Goal: Navigation & Orientation: Find specific page/section

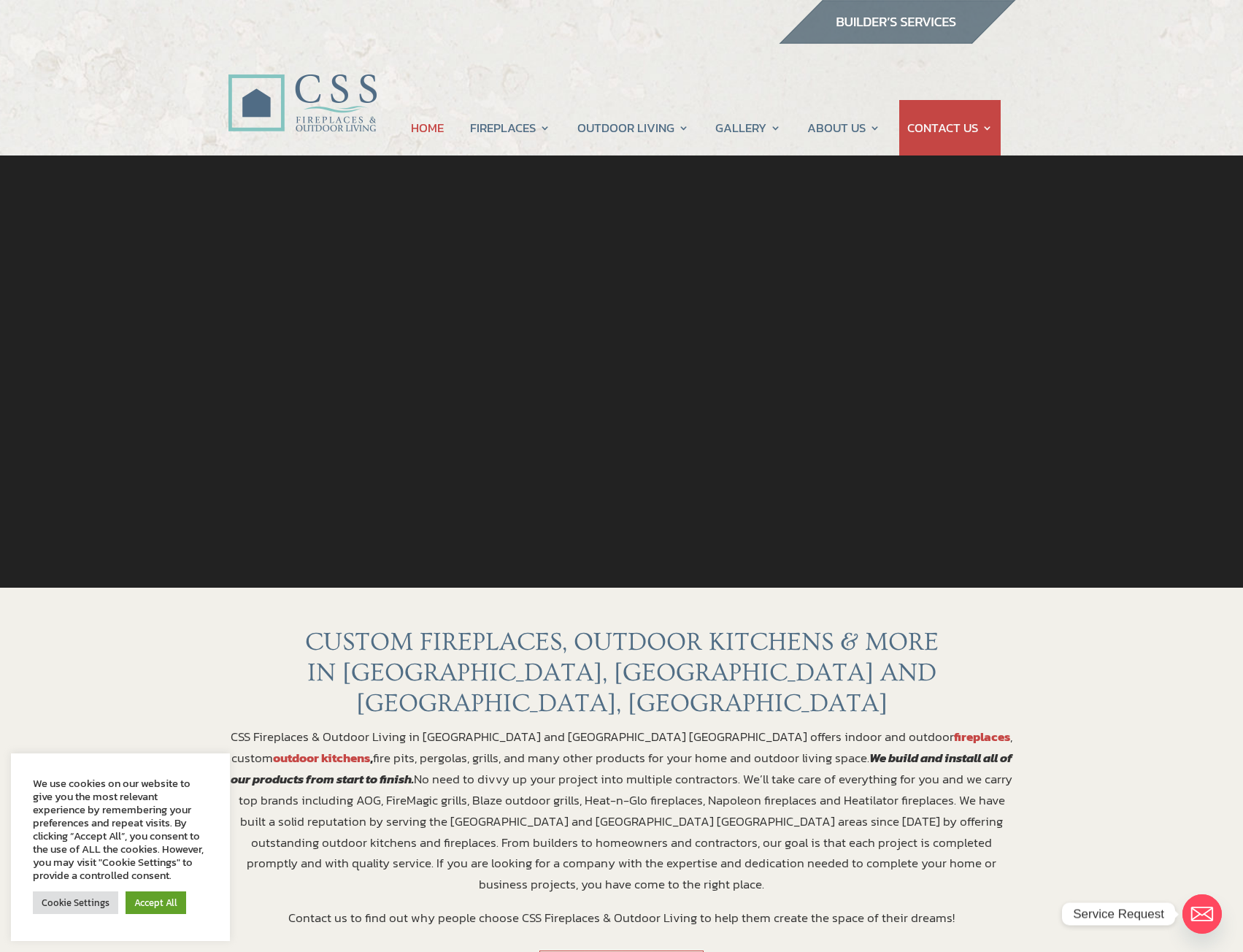
click at [921, 17] on img at bounding box center [896, 22] width 238 height 44
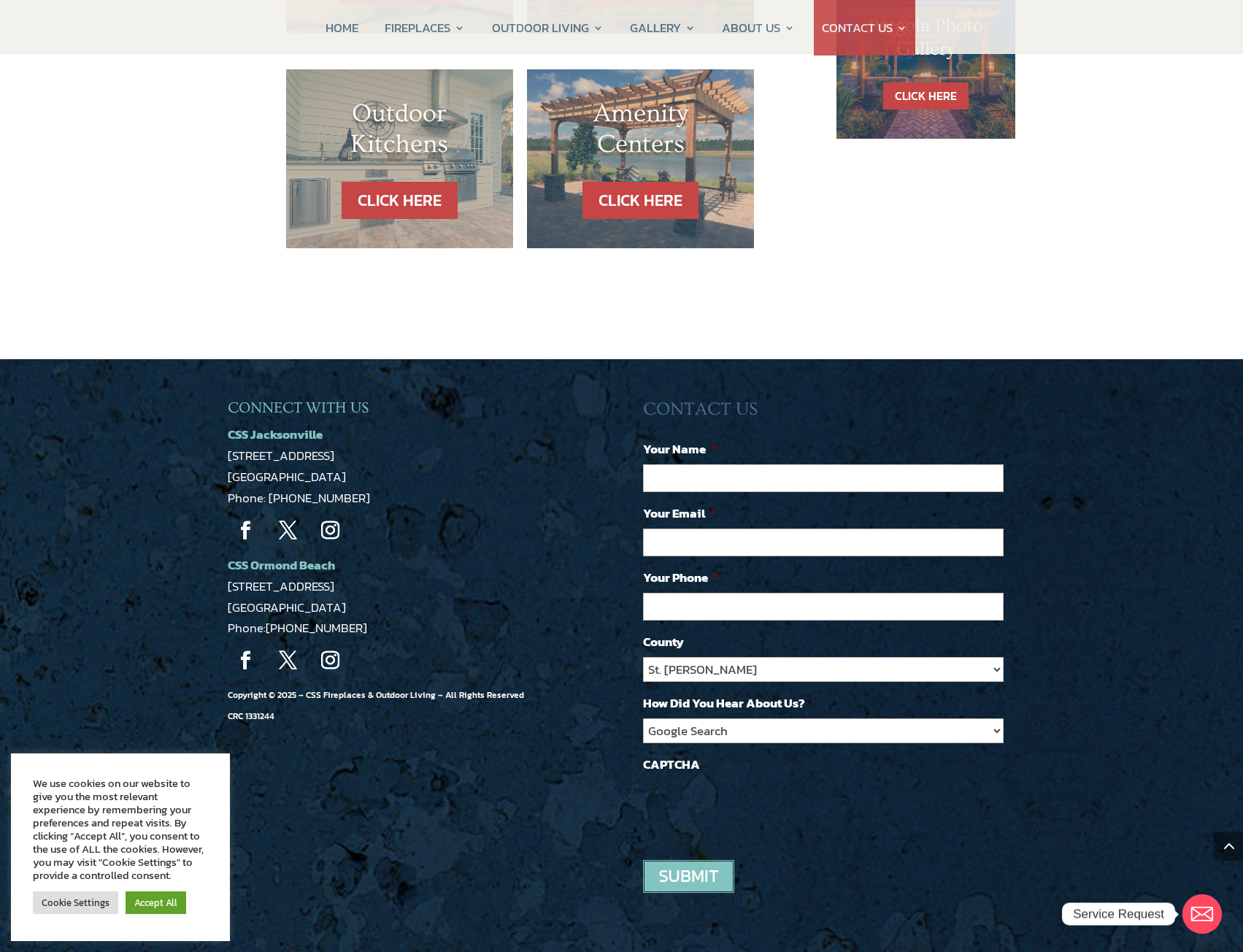
scroll to position [1164, 0]
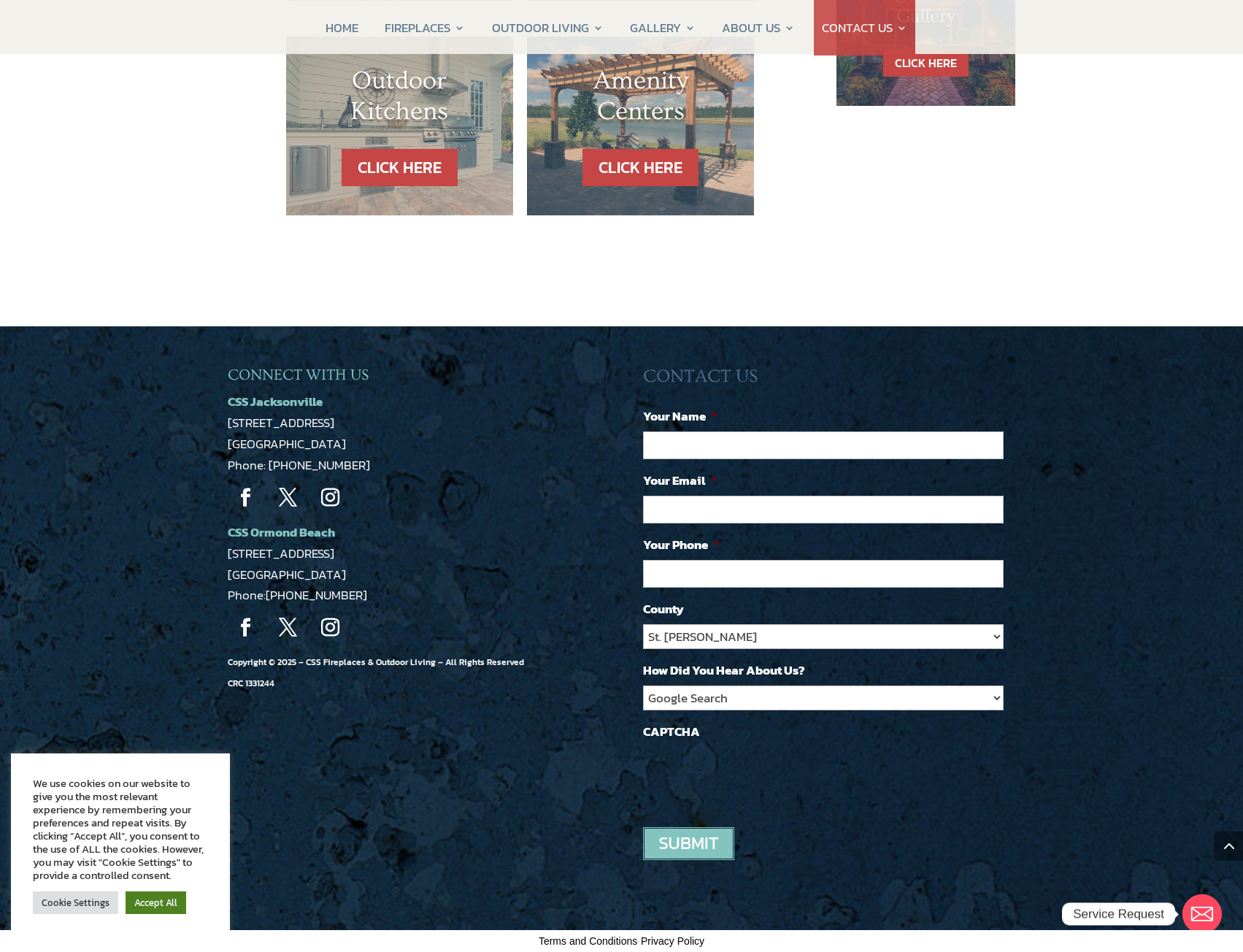
click at [128, 891] on link "Accept All" at bounding box center [156, 902] width 61 height 22
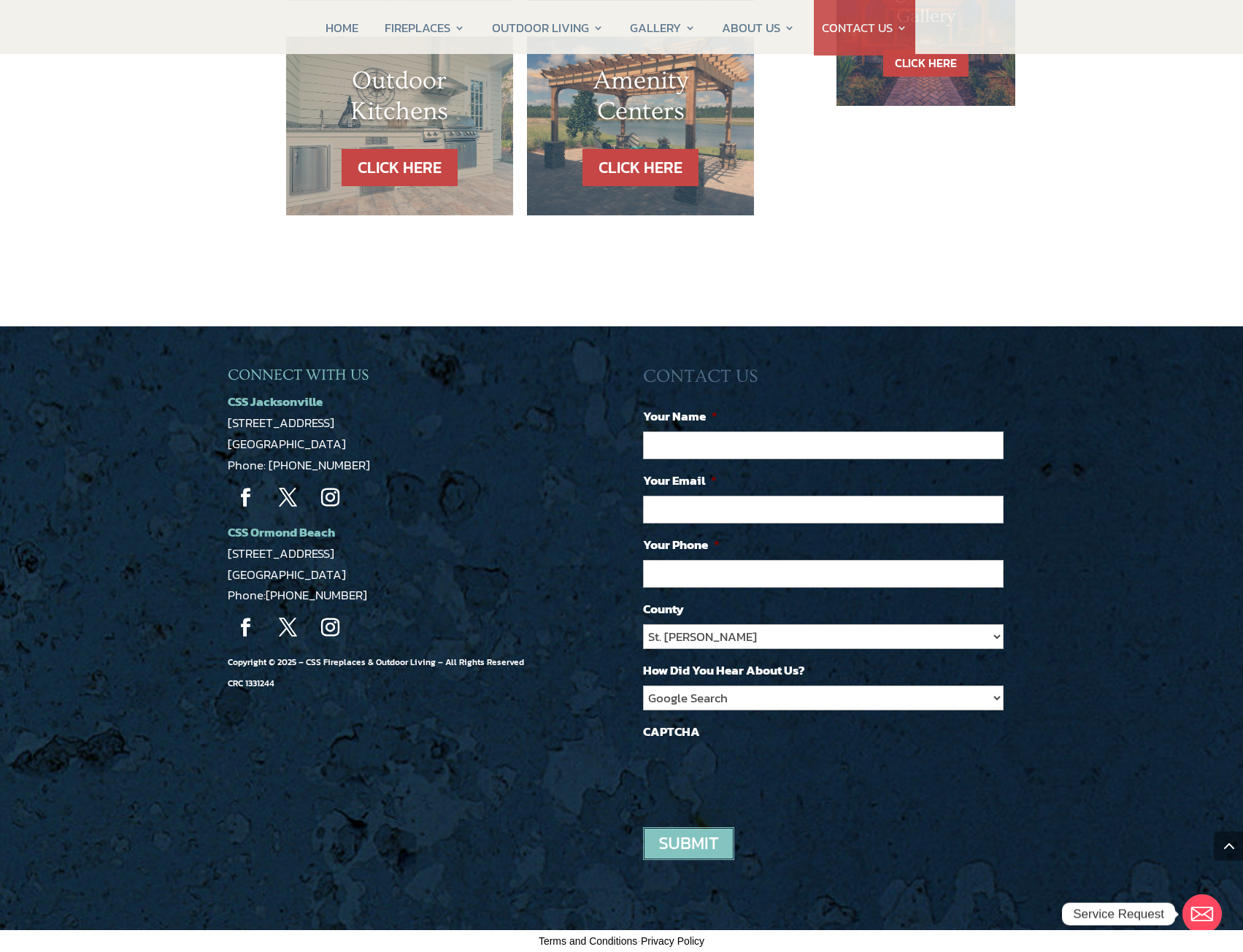
click at [0, 951] on div at bounding box center [0, 952] width 0 height 0
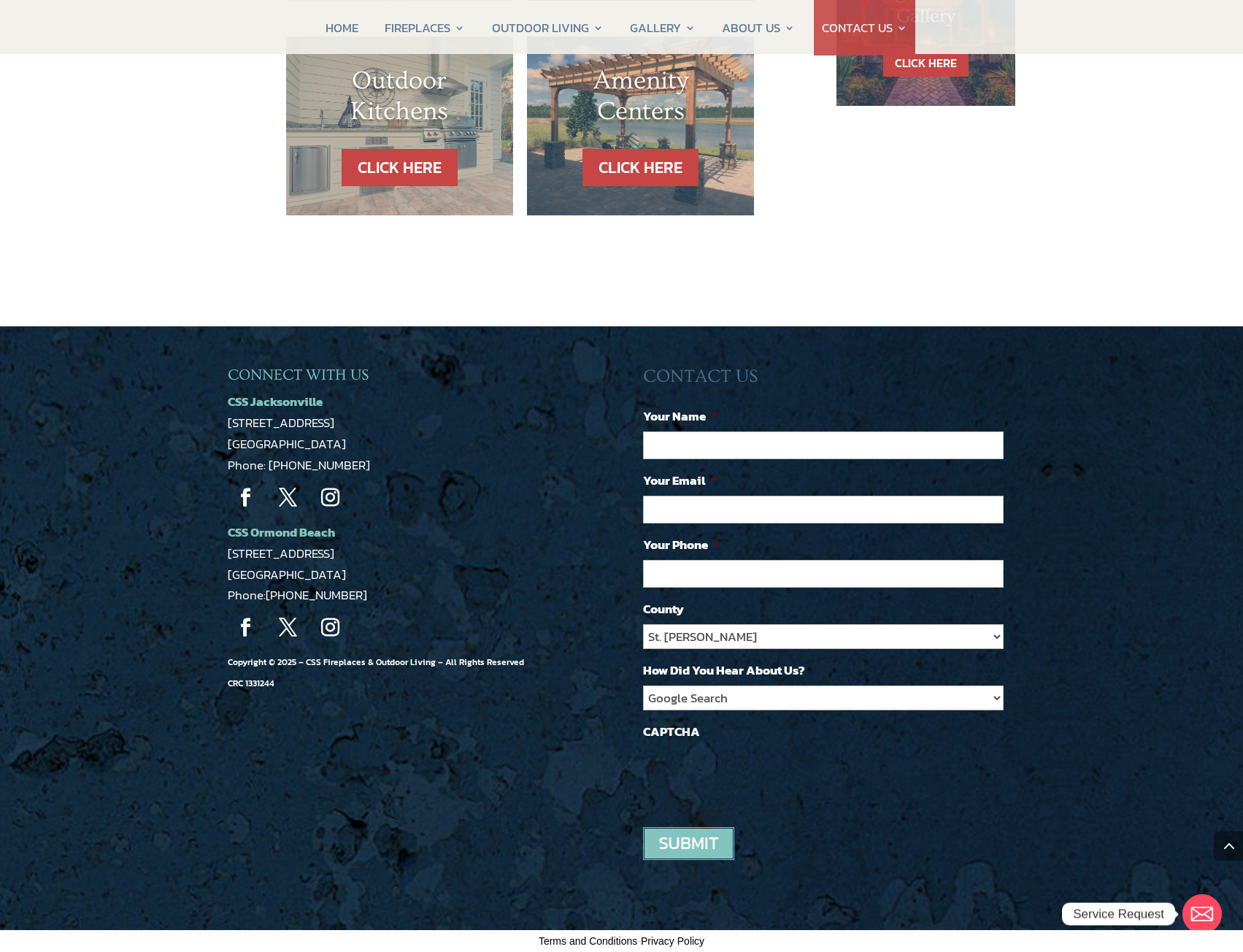
click at [303, 405] on span "CSS Jacksonville" at bounding box center [275, 401] width 95 height 19
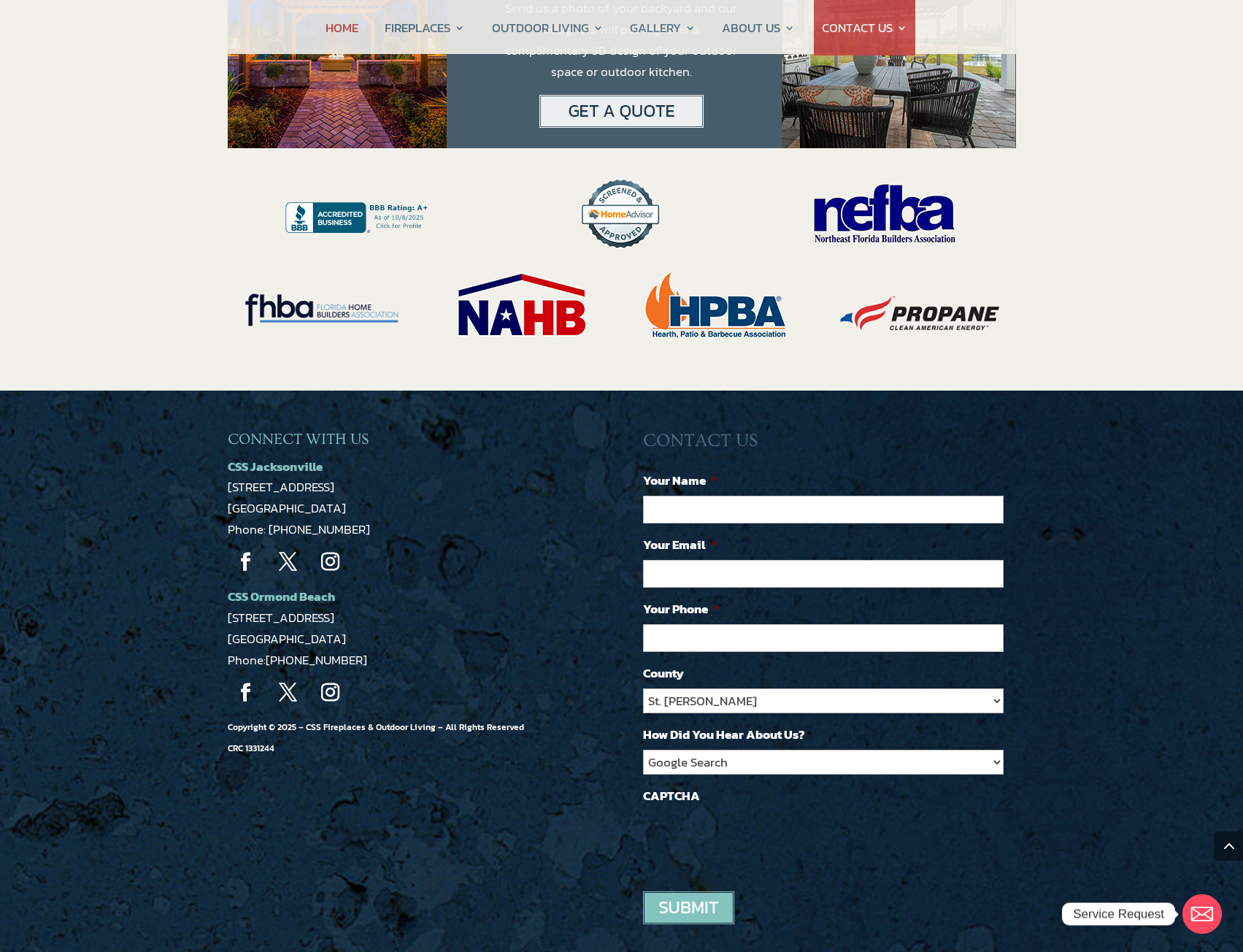
scroll to position [2929, 0]
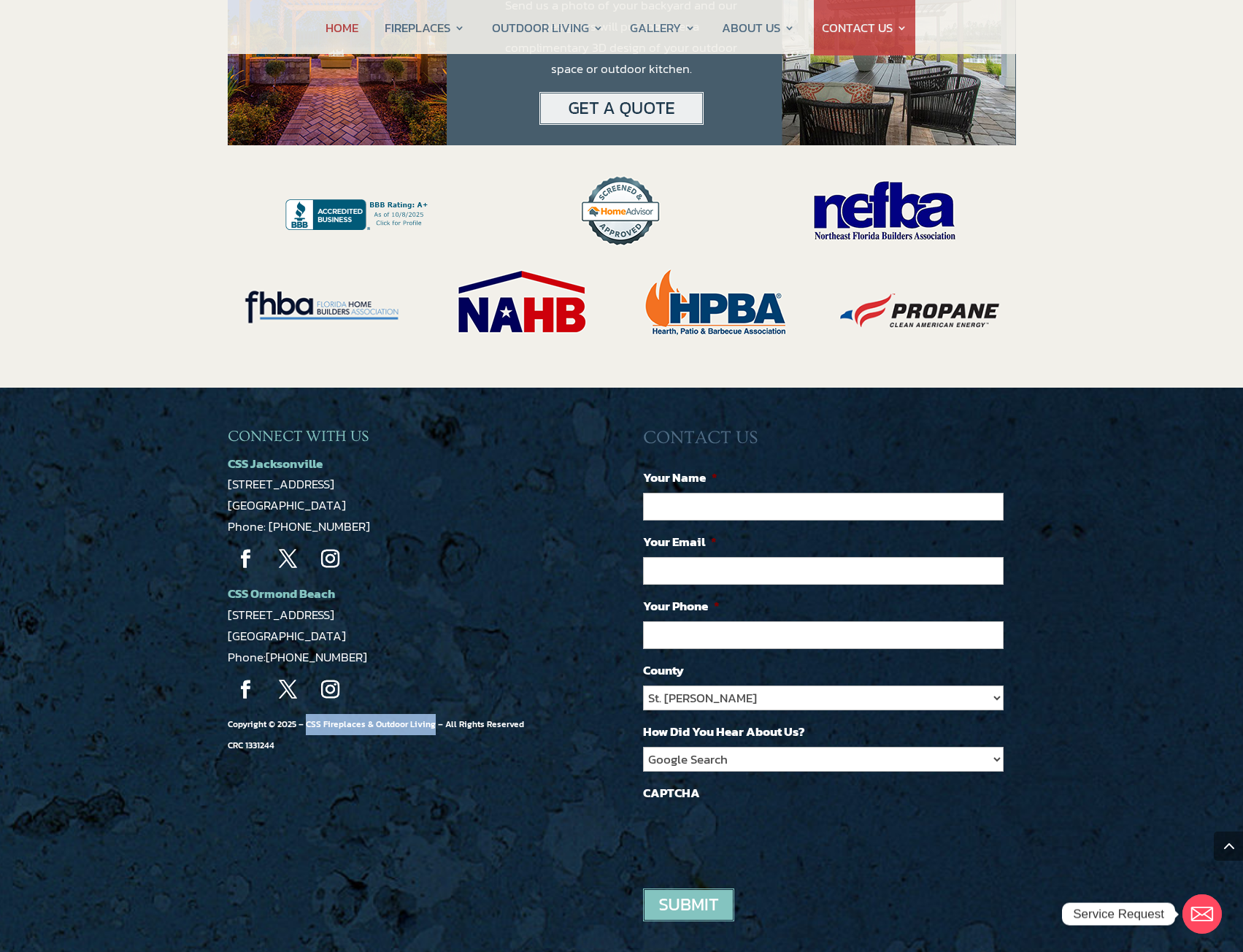
drag, startPoint x: 430, startPoint y: 662, endPoint x: 289, endPoint y: 660, distance: 141.0
click at [307, 718] on span "Copyright © 2025 – CSS Fireplaces & Outdoor Living – All Rights Reserved CRC 13…" at bounding box center [375, 735] width 296 height 34
copy span "CSS Fireplaces & Outdoor Living"
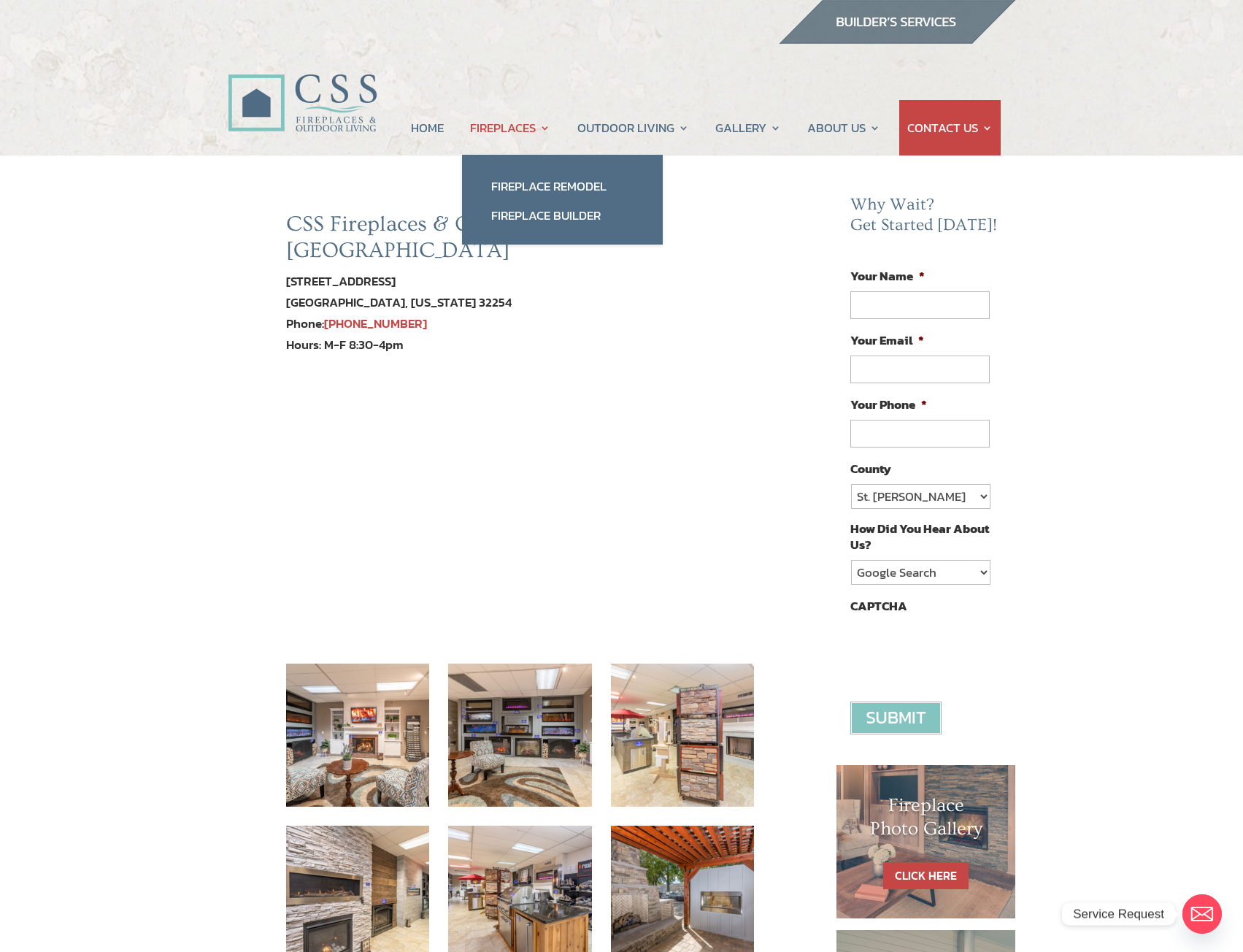
click at [507, 129] on link "FIREPLACES" at bounding box center [510, 128] width 80 height 56
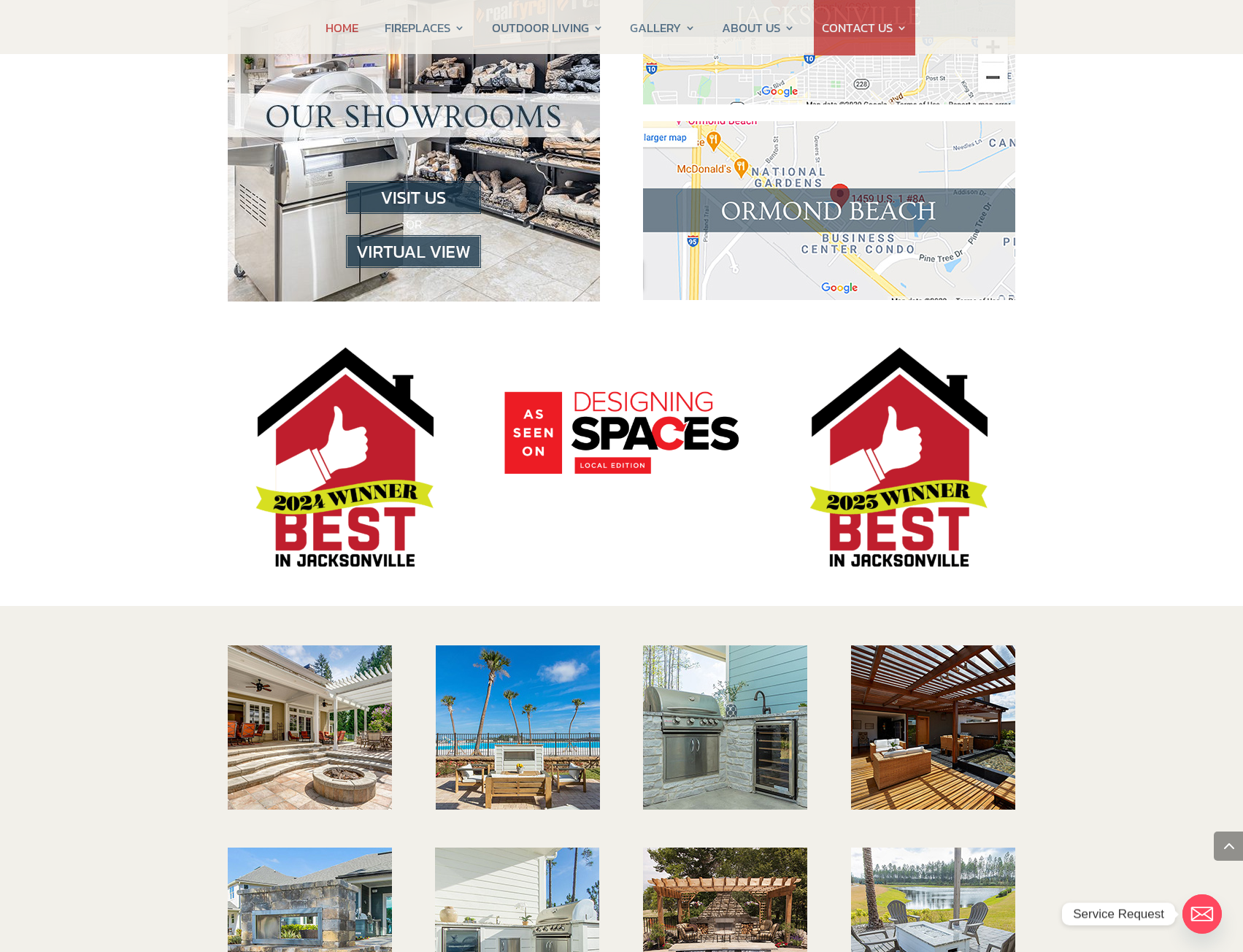
scroll to position [1678, 0]
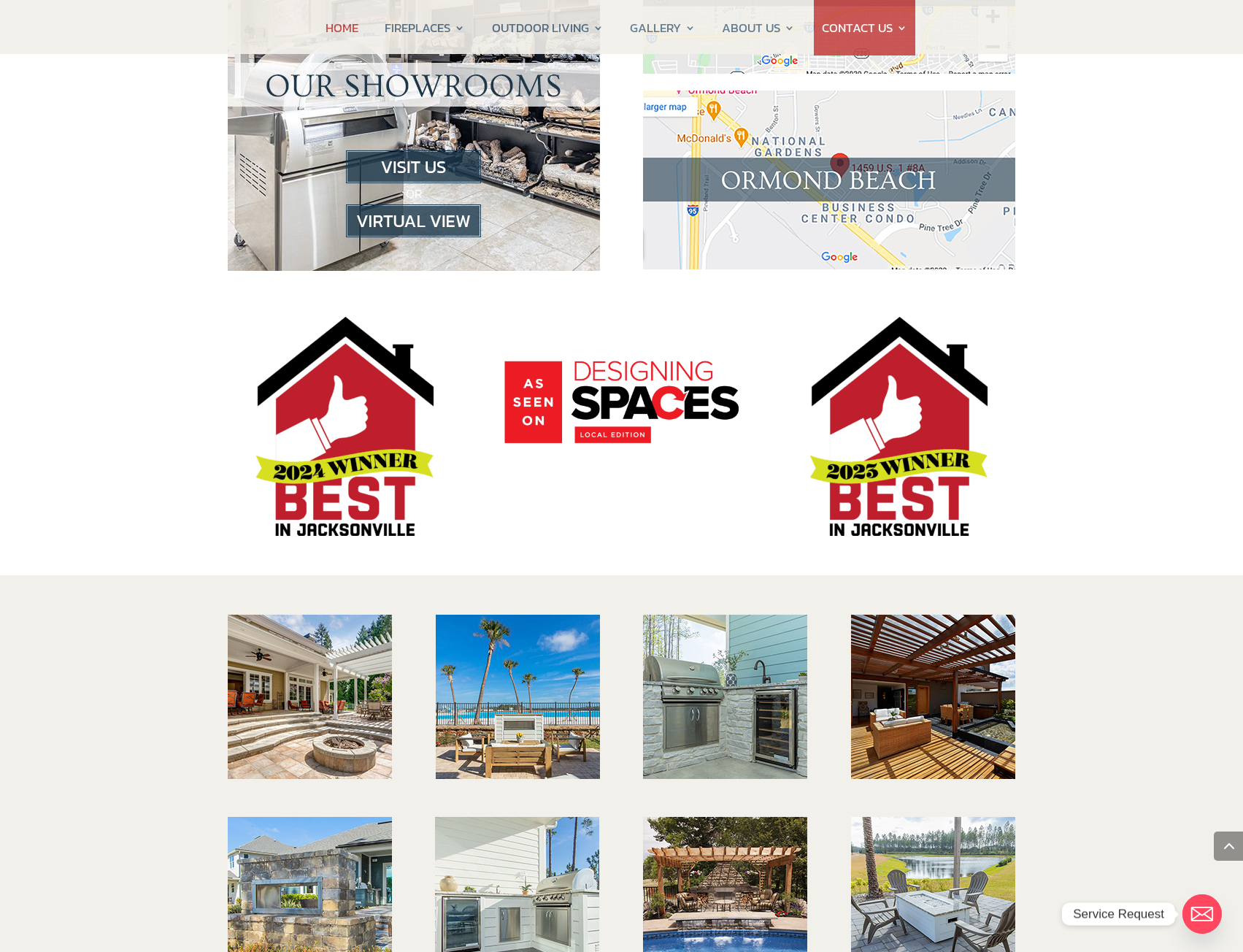
click at [286, 377] on img at bounding box center [344, 426] width 178 height 219
click at [638, 361] on img at bounding box center [621, 402] width 234 height 83
click at [637, 361] on img at bounding box center [621, 402] width 234 height 83
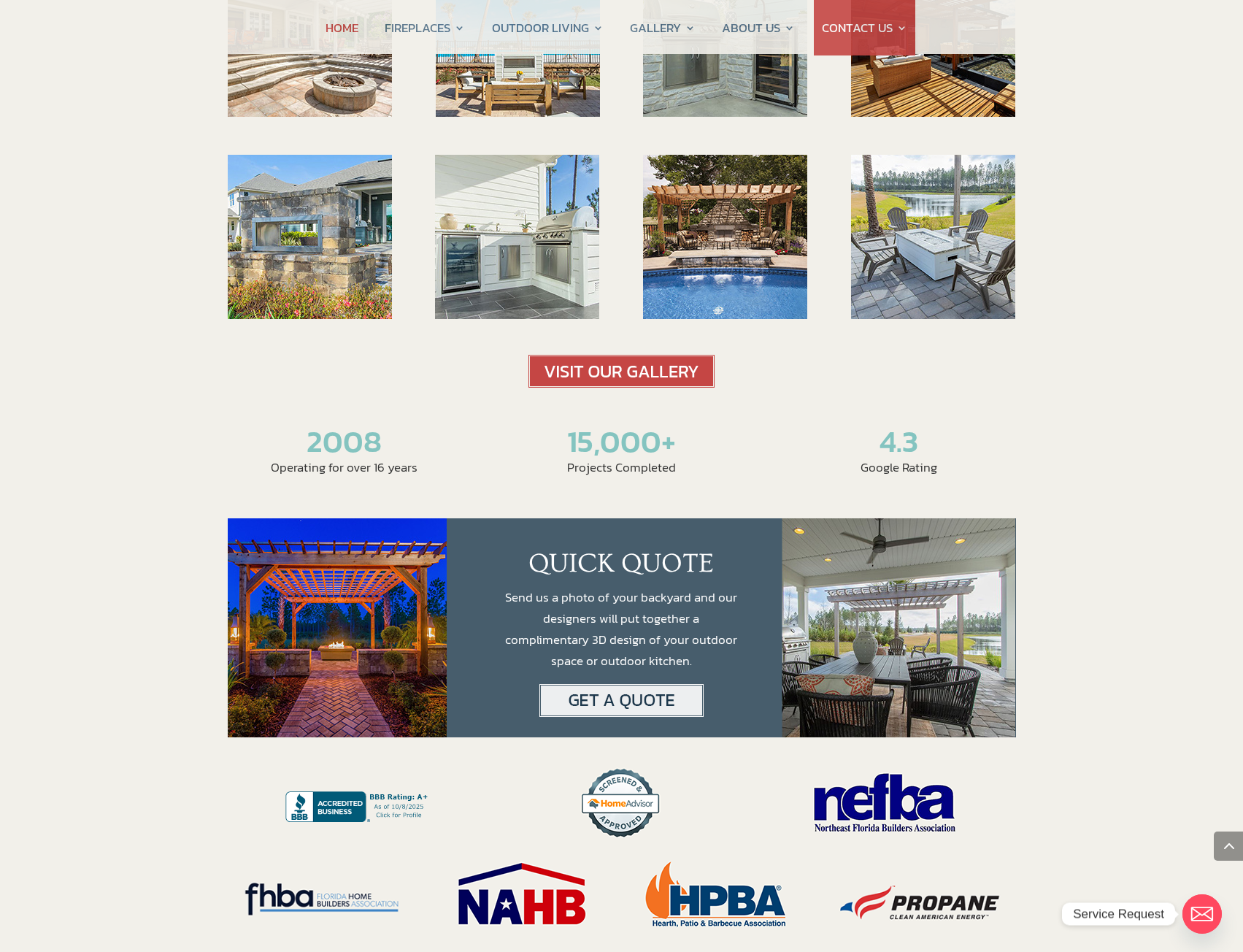
scroll to position [2700, 0]
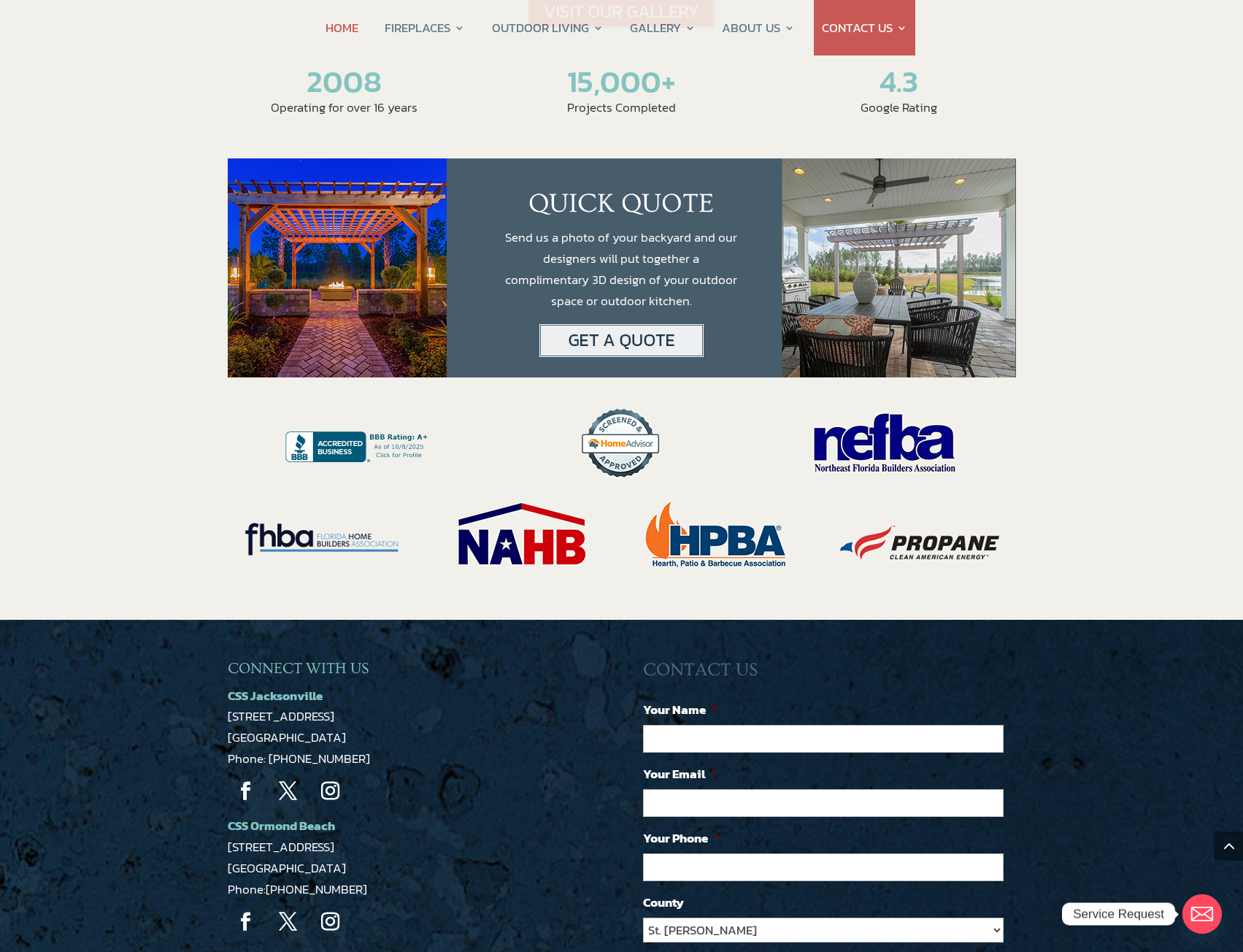
click at [352, 431] on img at bounding box center [358, 446] width 146 height 30
click at [902, 397] on img at bounding box center [884, 442] width 188 height 91
click at [327, 488] on img at bounding box center [327, 533] width 197 height 90
click at [613, 488] on div at bounding box center [523, 534] width 197 height 91
click at [548, 488] on img at bounding box center [522, 534] width 179 height 91
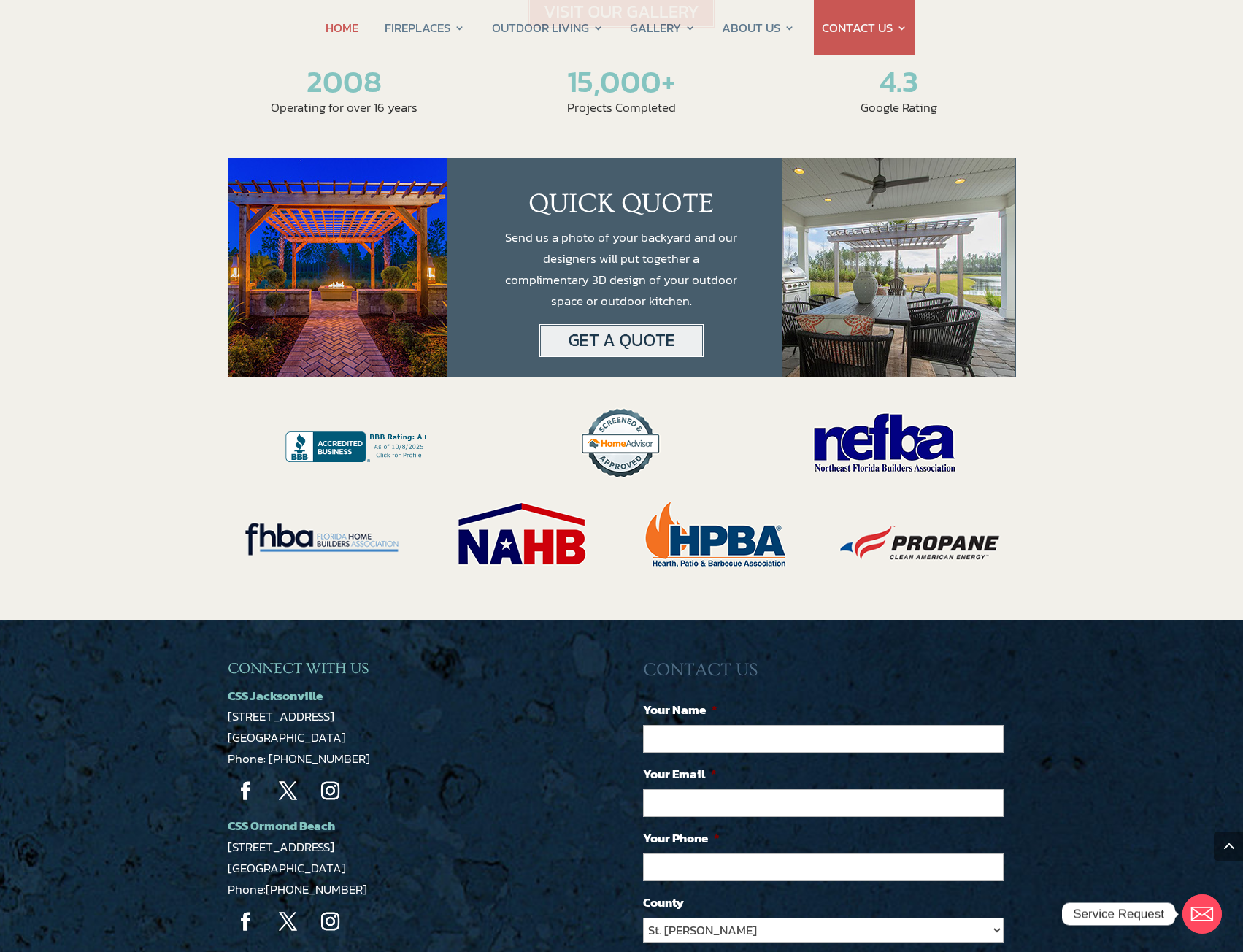
click at [711, 488] on img at bounding box center [718, 534] width 192 height 91
click at [953, 498] on img at bounding box center [918, 539] width 197 height 82
click at [938, 498] on img at bounding box center [918, 539] width 197 height 82
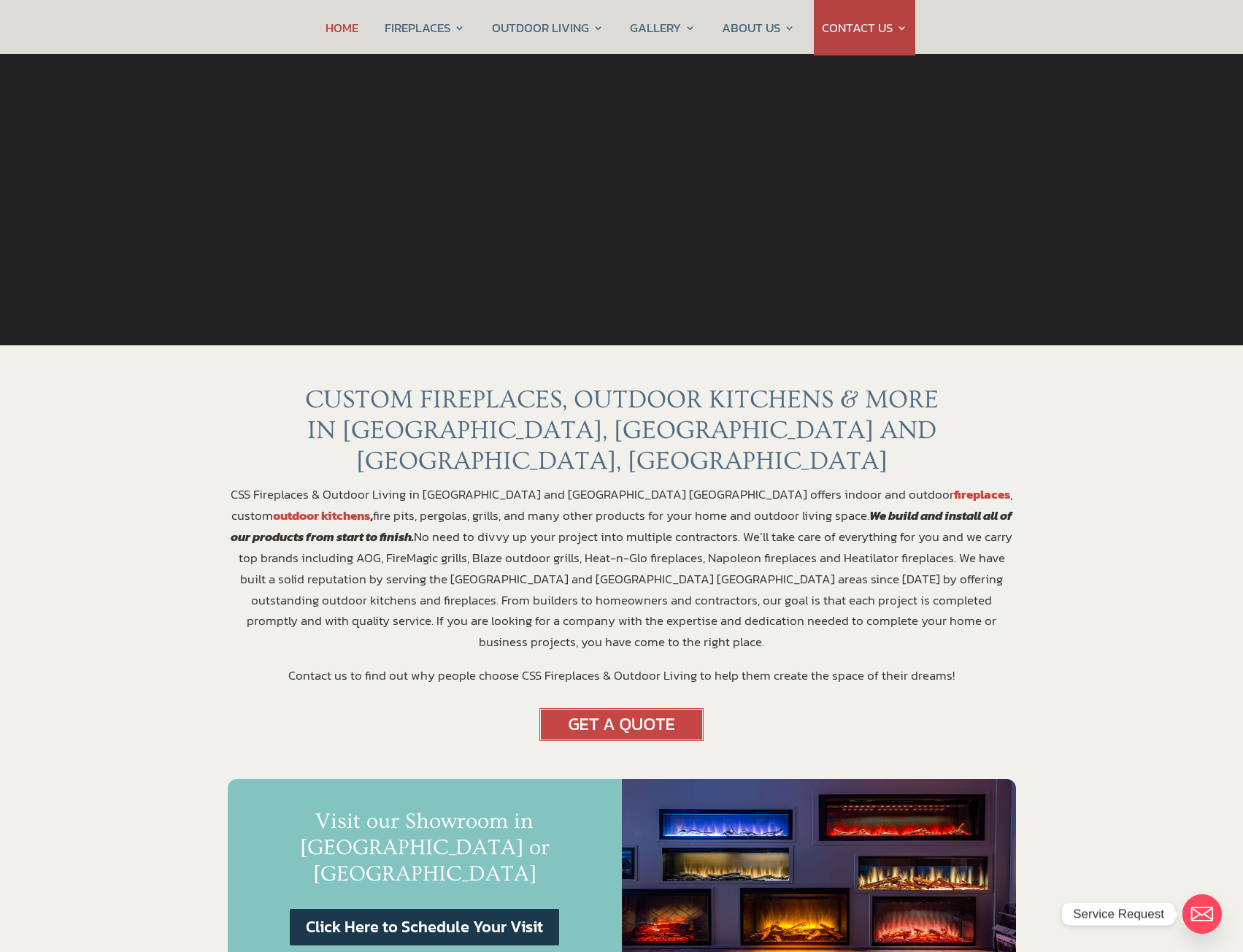
scroll to position [0, 0]
